Goal: Book appointment/travel/reservation

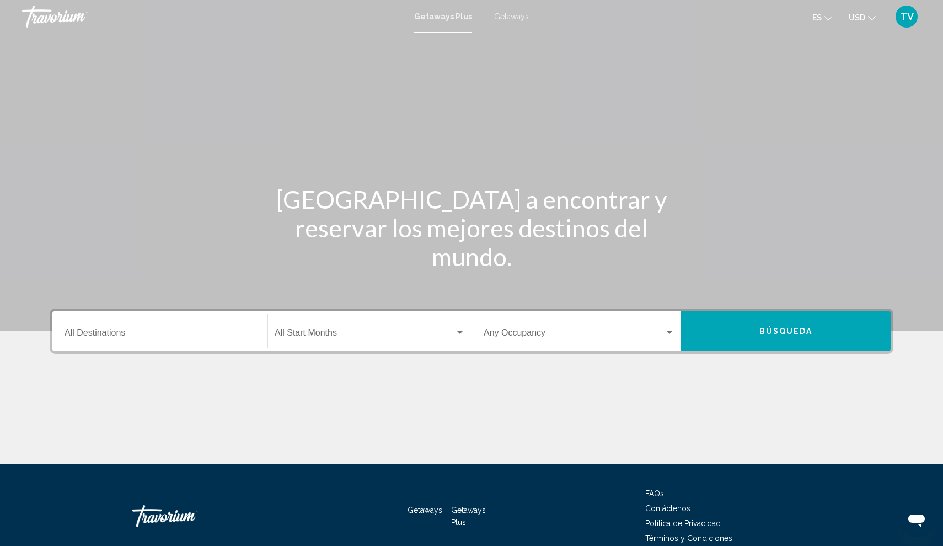
click at [443, 18] on span "Getaways Plus" at bounding box center [443, 16] width 58 height 9
click at [511, 17] on span "Getaways" at bounding box center [511, 16] width 35 height 9
click at [113, 332] on input "Destination All Destinations" at bounding box center [160, 335] width 191 height 10
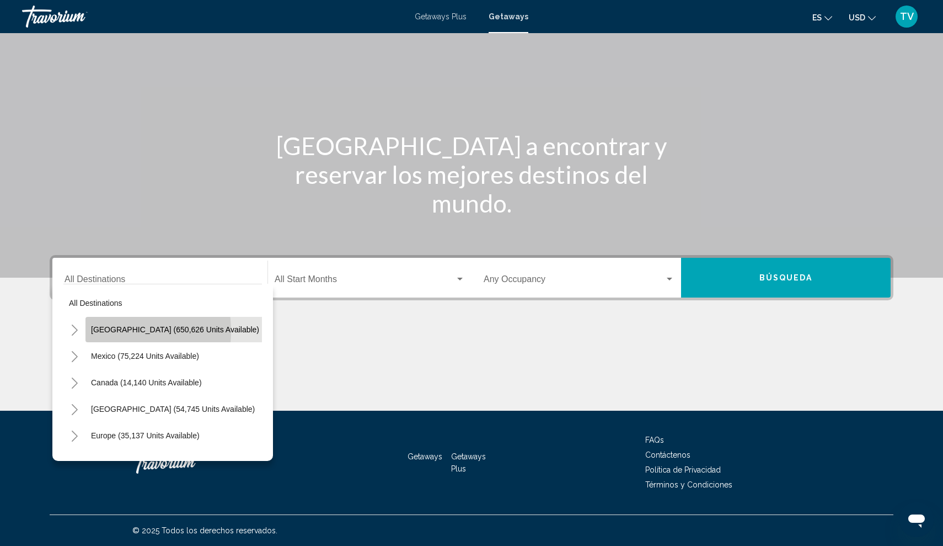
click at [105, 331] on span "United States (650,626 units available)" at bounding box center [175, 329] width 168 height 9
type input "**********"
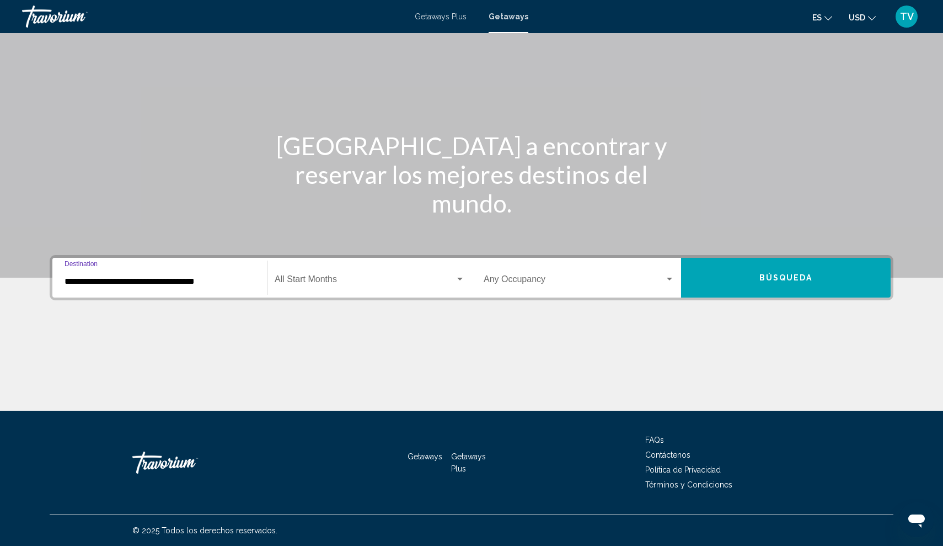
click at [668, 279] on div "Search widget" at bounding box center [670, 278] width 6 height 3
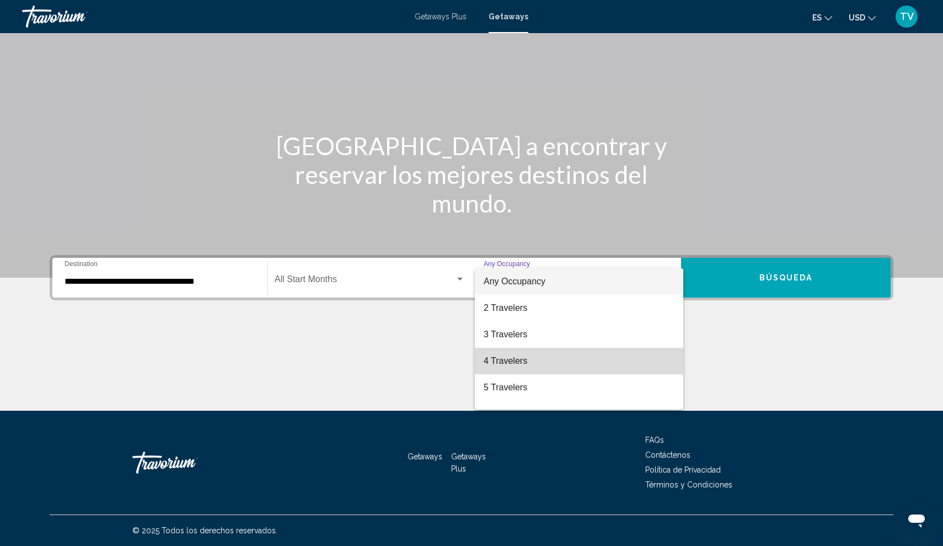
click at [532, 362] on span "4 Travelers" at bounding box center [579, 361] width 191 height 26
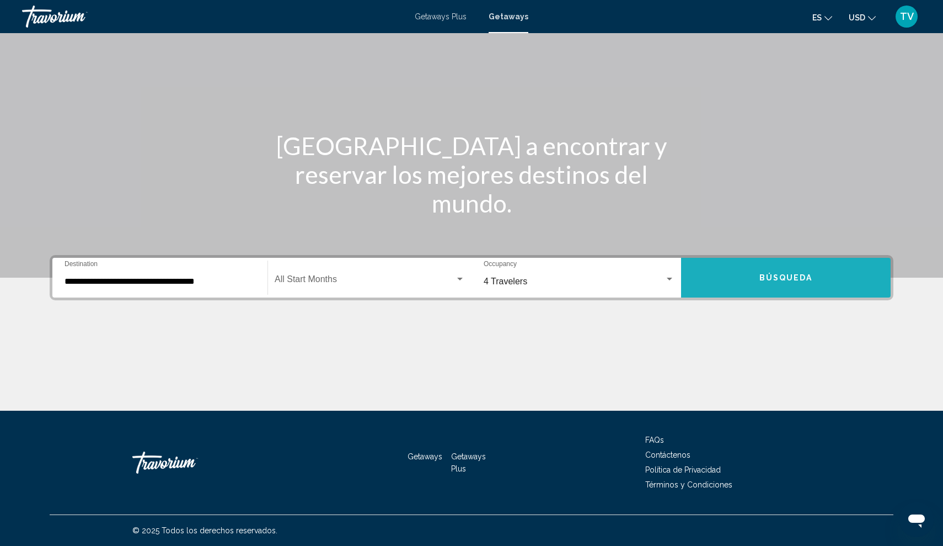
click at [772, 275] on span "Búsqueda" at bounding box center [787, 278] width 54 height 9
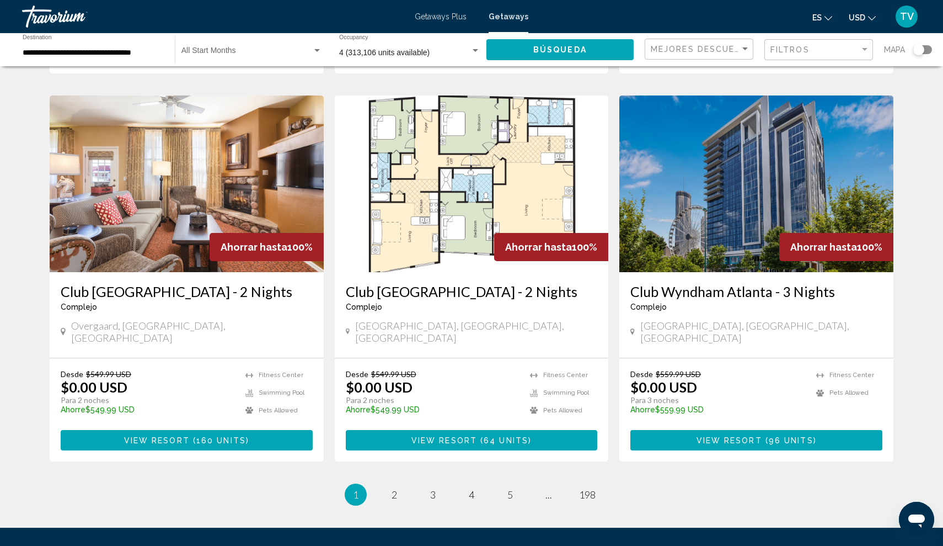
scroll to position [1239, 0]
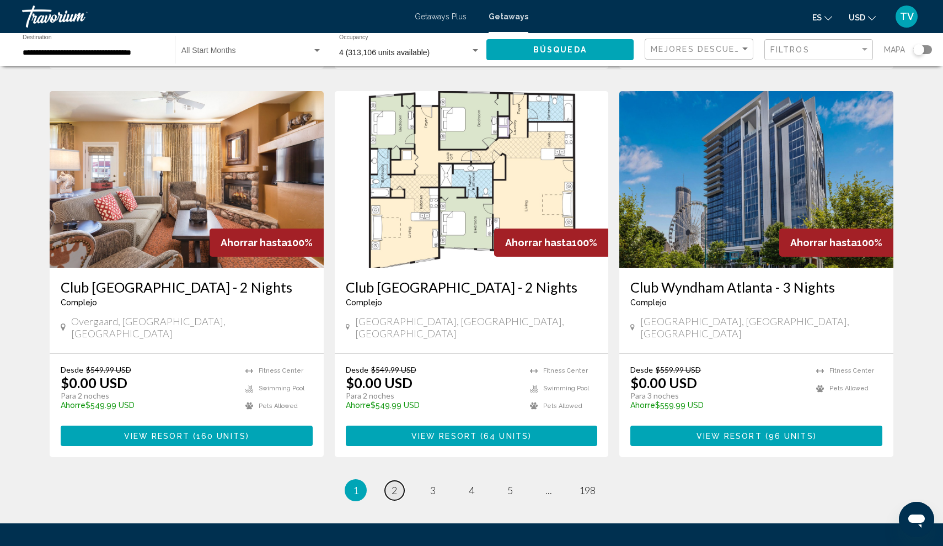
click at [396, 484] on span "2" at bounding box center [395, 490] width 6 height 12
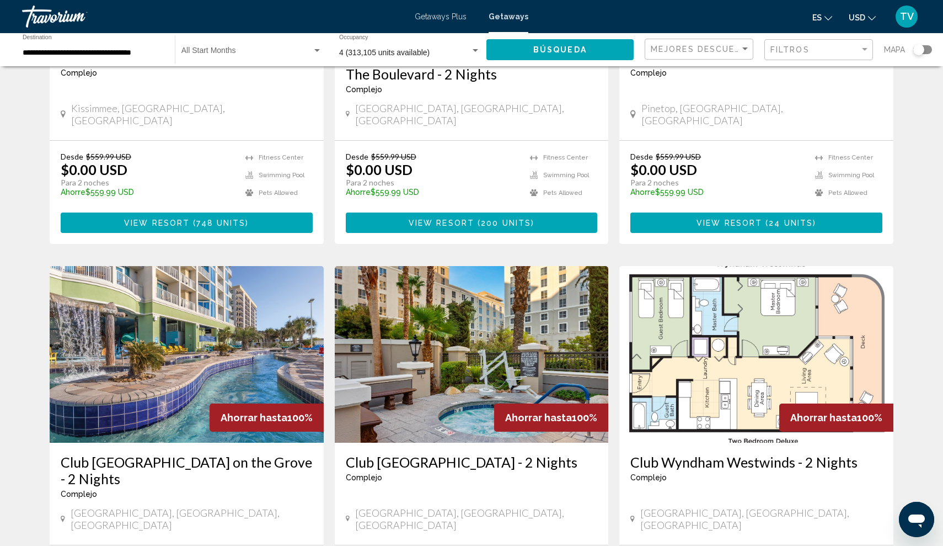
scroll to position [216, 0]
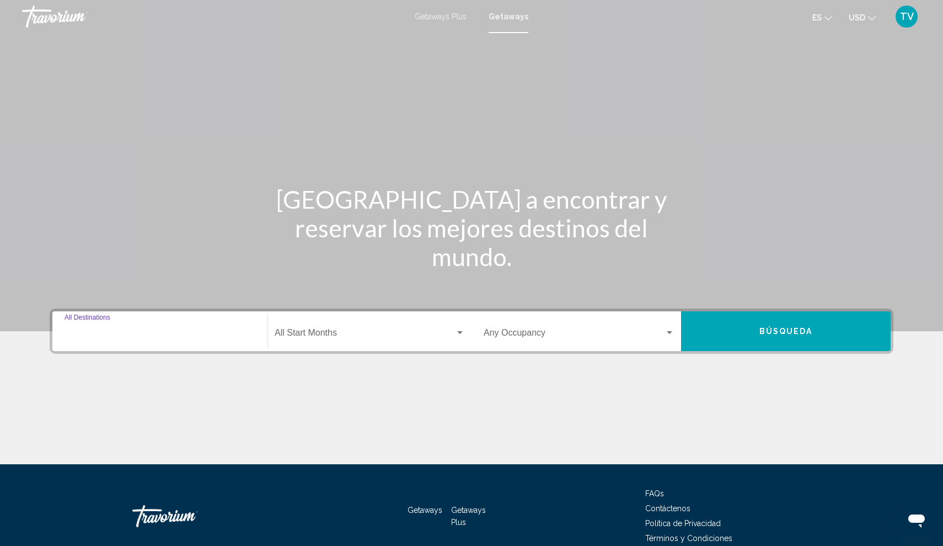
click at [183, 333] on input "Destination All Destinations" at bounding box center [160, 335] width 191 height 10
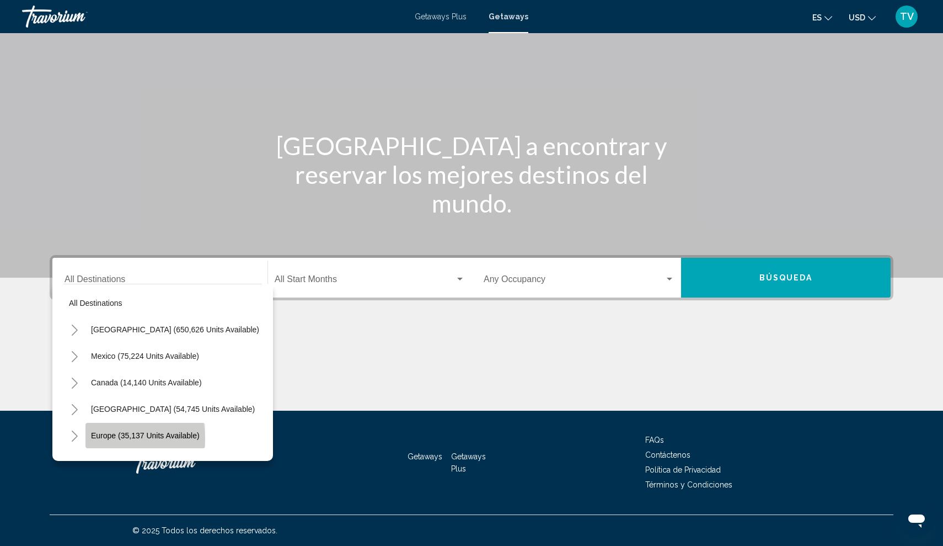
click at [116, 439] on span "Europe (35,137 units available)" at bounding box center [145, 435] width 109 height 9
type input "**********"
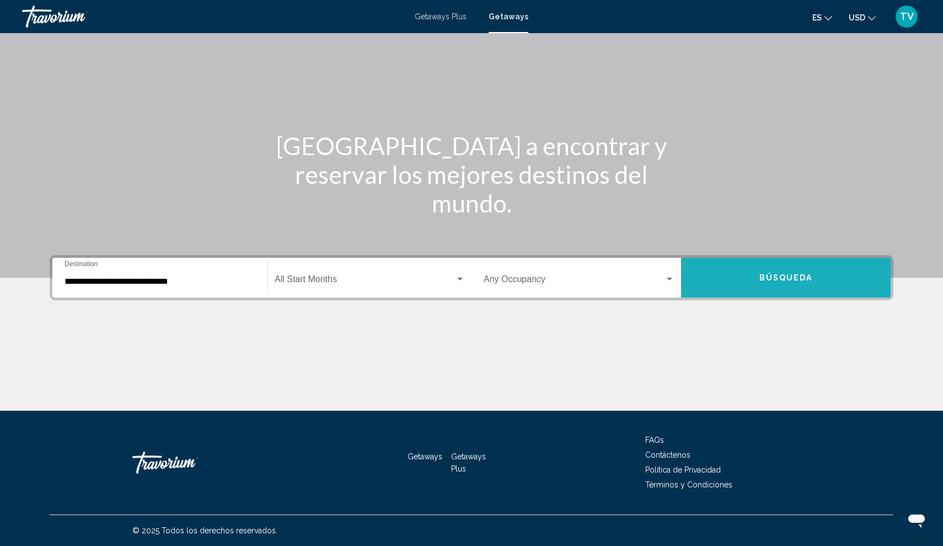
click at [760, 278] on span "Búsqueda" at bounding box center [787, 278] width 54 height 9
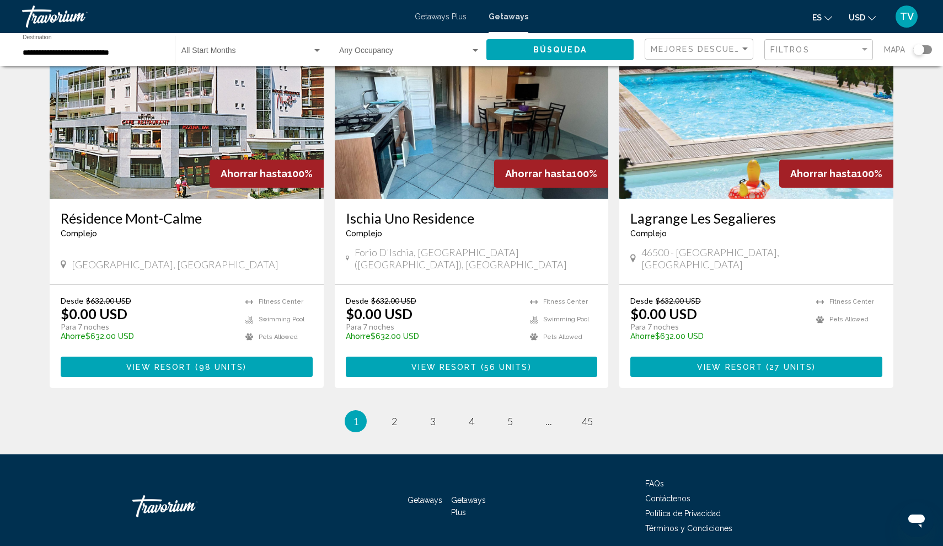
scroll to position [1253, 0]
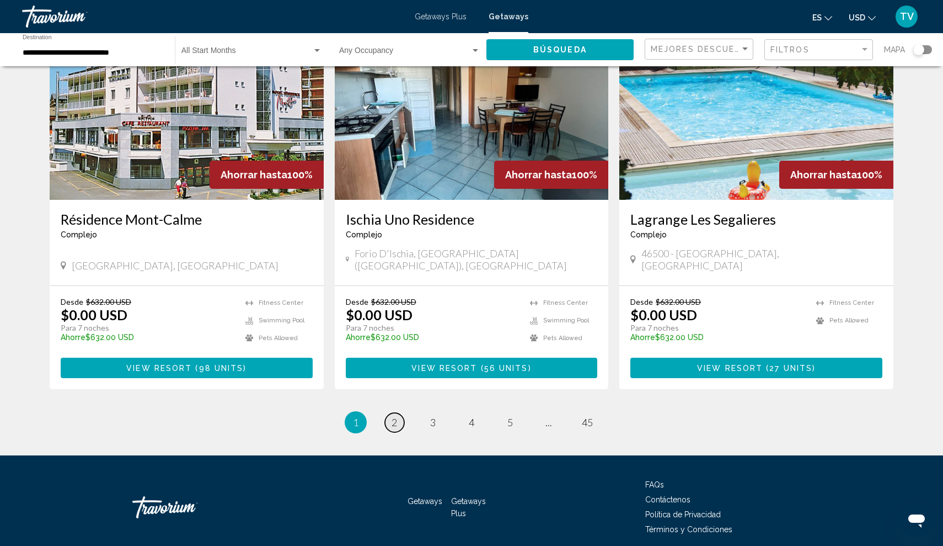
click at [391, 413] on link "page 2" at bounding box center [394, 422] width 19 height 19
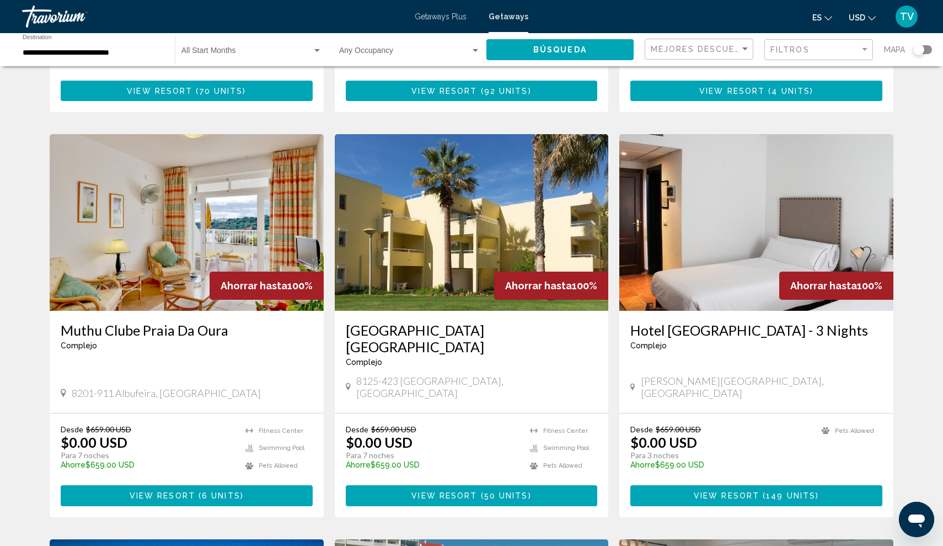
scroll to position [376, 0]
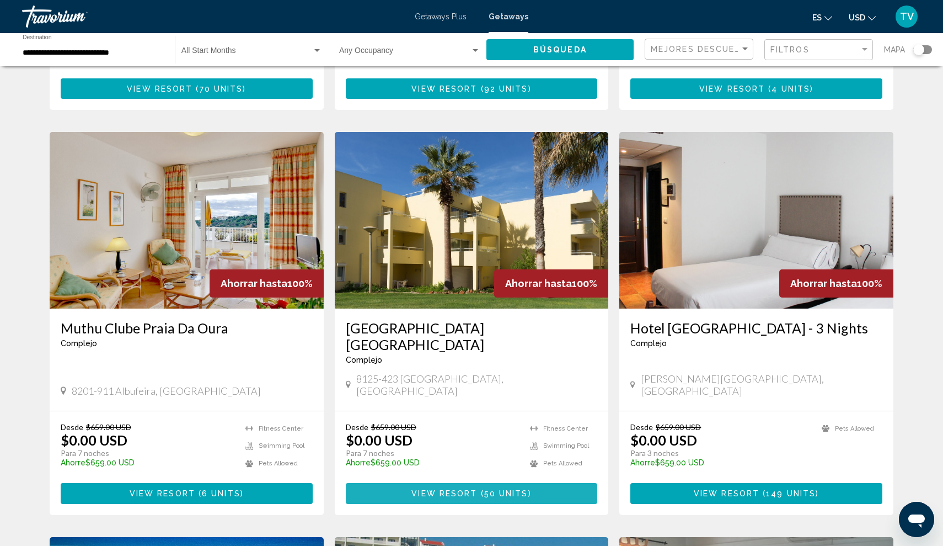
click at [409, 483] on button "View Resort ( 50 units )" at bounding box center [472, 493] width 252 height 20
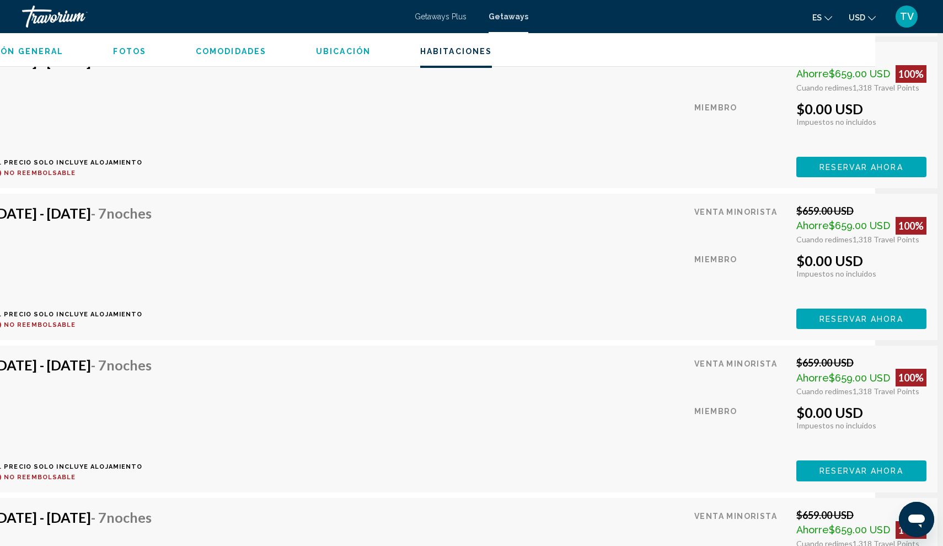
scroll to position [2814, 98]
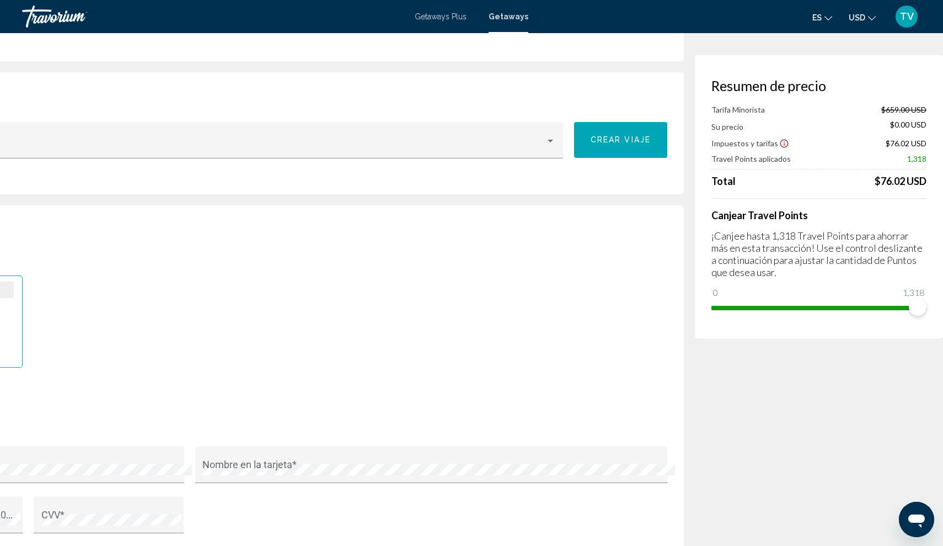
scroll to position [697, 385]
click at [41, 5] on div "Getaways Plus Getaways es English Español Français Italiano Português русский U…" at bounding box center [471, 16] width 943 height 23
